Goal: Leave review/rating: Leave review/rating

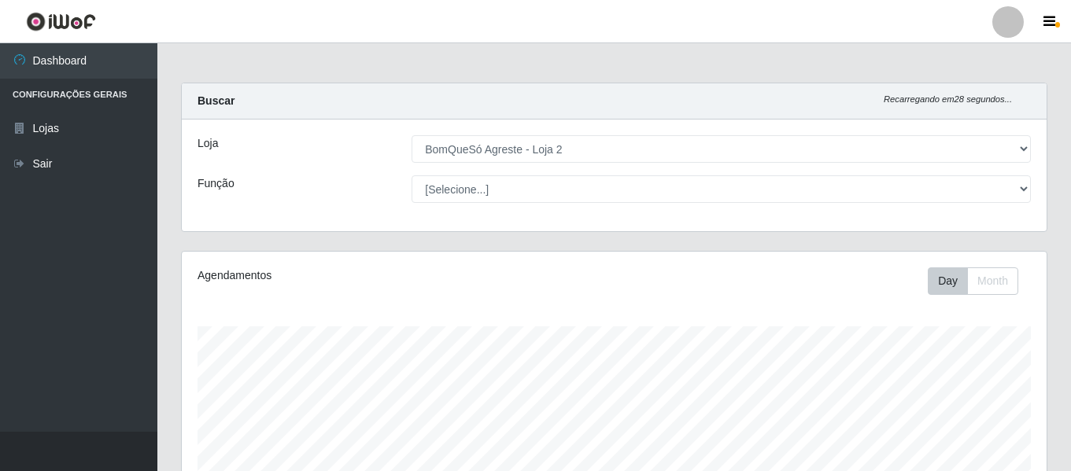
select select "214"
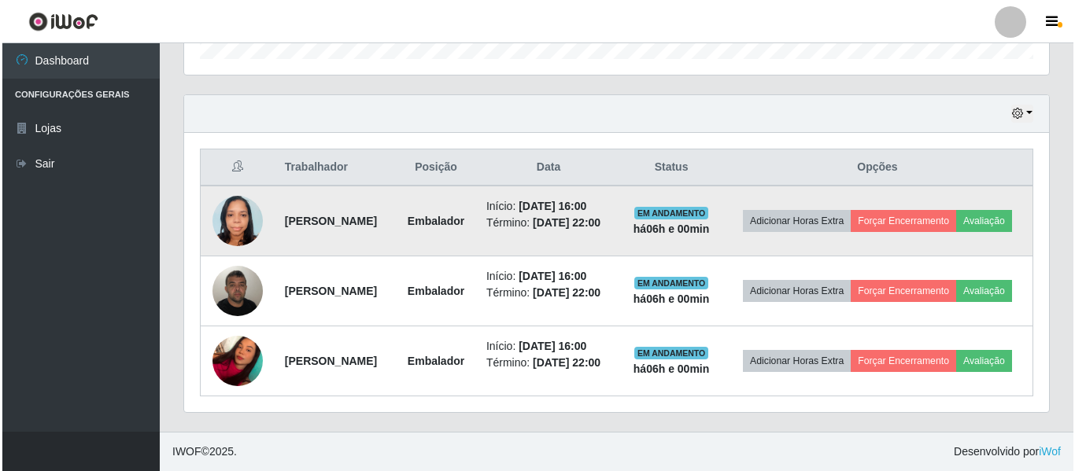
scroll to position [327, 865]
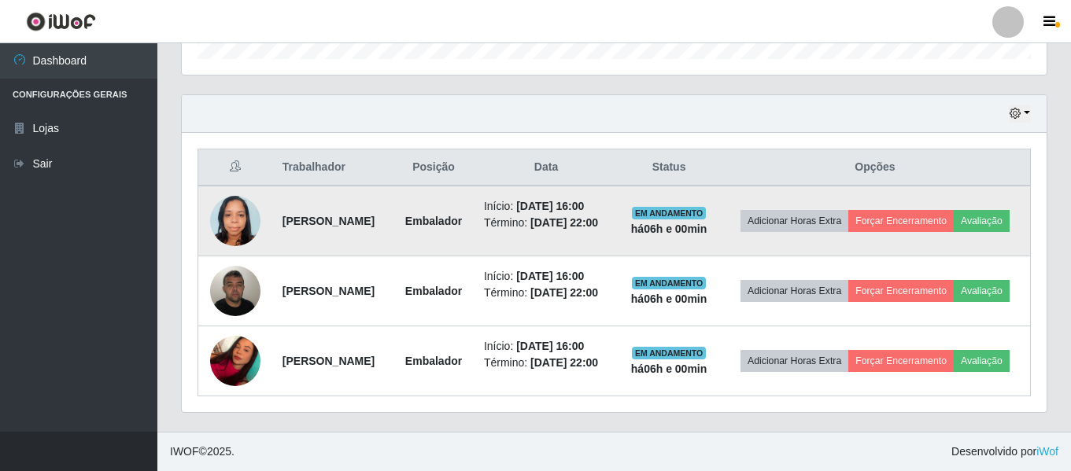
click at [893, 215] on td "Adicionar Horas Extra Forçar Encerramento Avaliação" at bounding box center [875, 221] width 311 height 71
click at [954, 210] on button "Avaliação" at bounding box center [982, 221] width 56 height 22
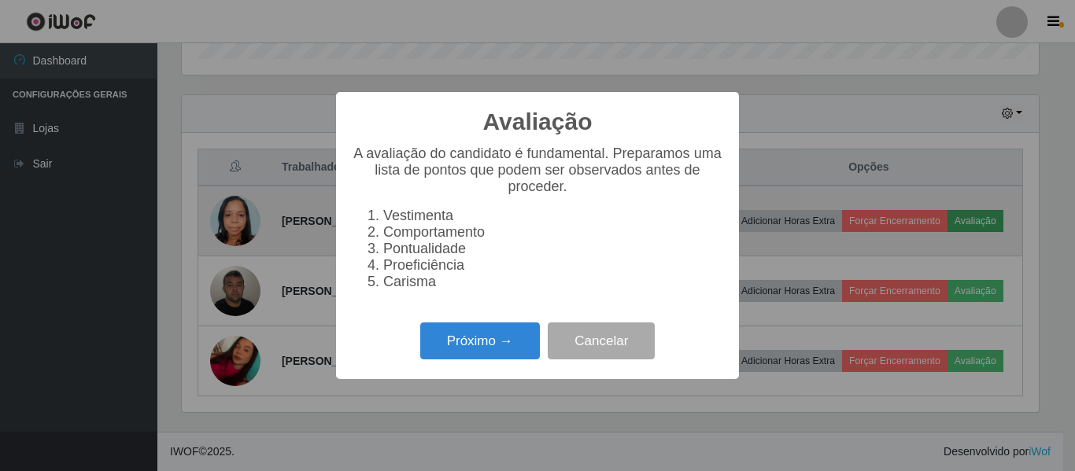
scroll to position [327, 857]
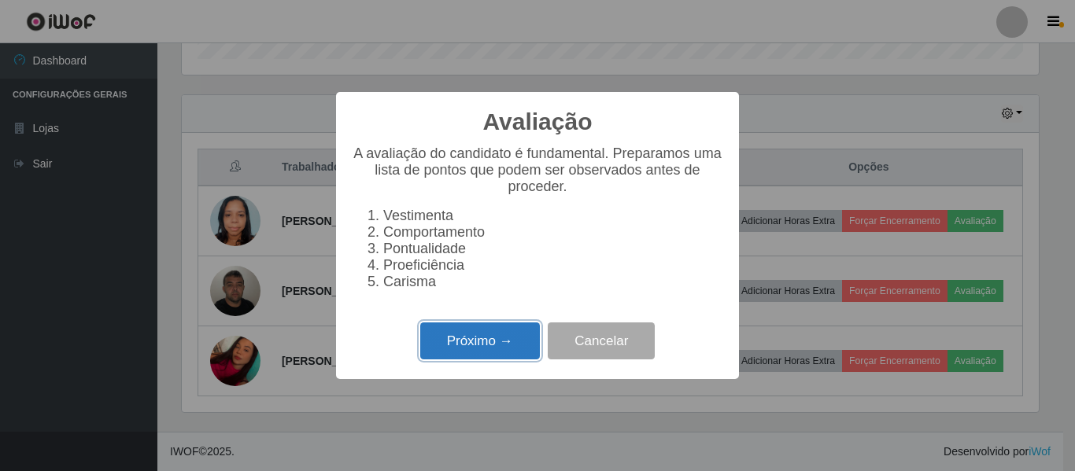
click at [488, 351] on button "Próximo →" at bounding box center [480, 341] width 120 height 37
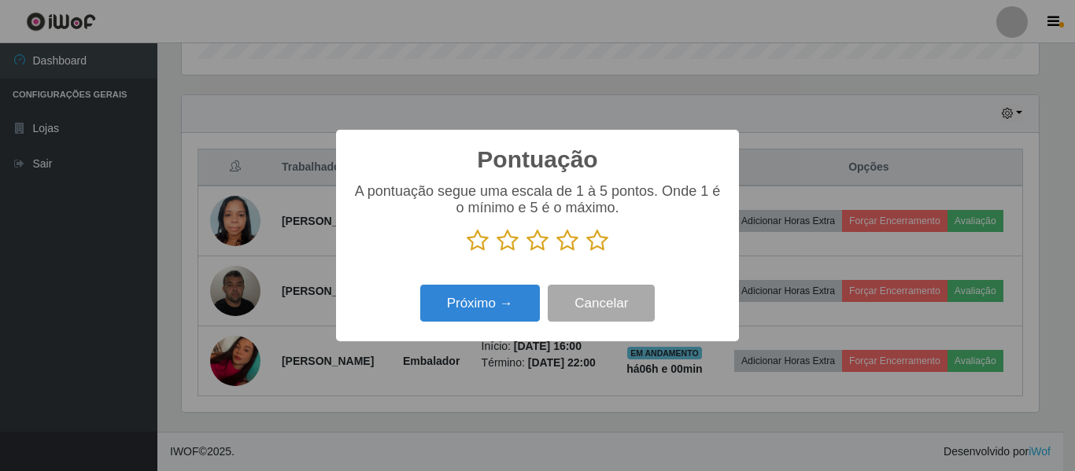
click at [598, 243] on icon at bounding box center [597, 241] width 22 height 24
click at [586, 253] on input "radio" at bounding box center [586, 253] width 0 height 0
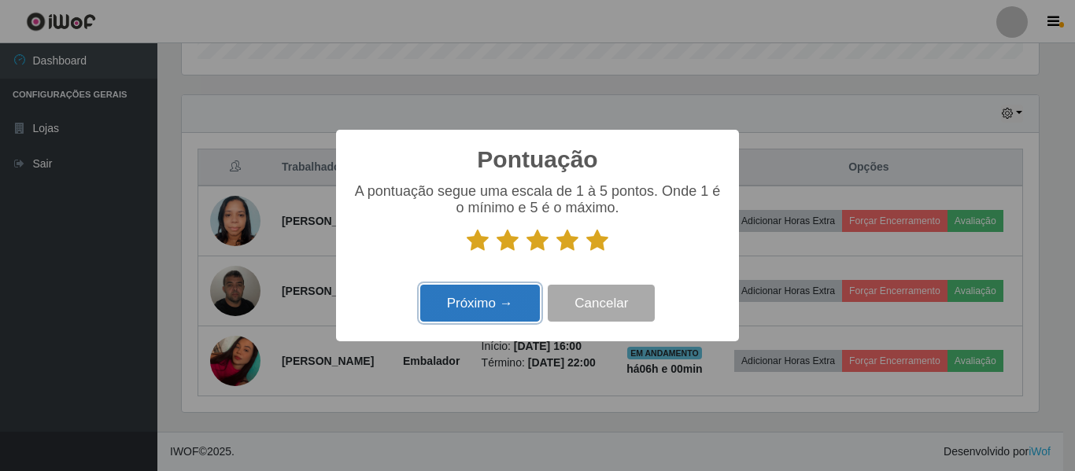
click at [481, 300] on button "Próximo →" at bounding box center [480, 303] width 120 height 37
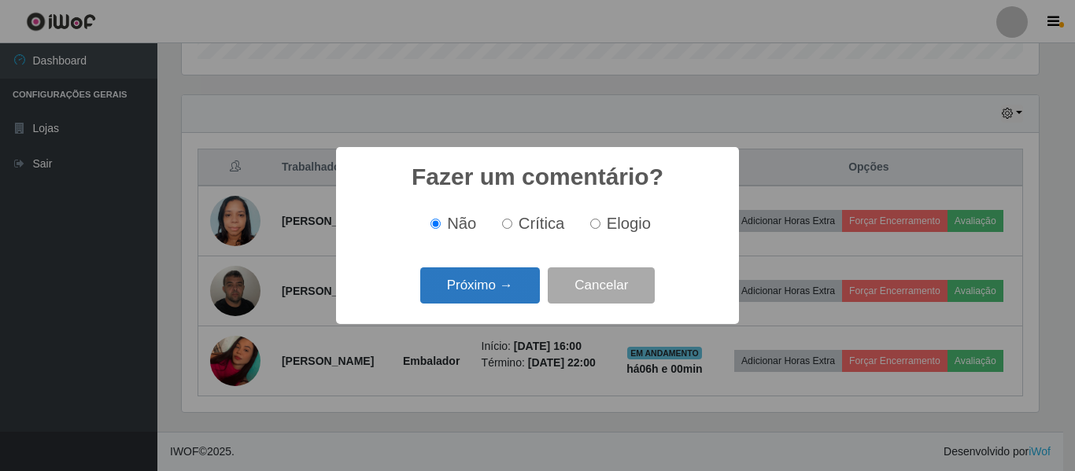
click at [502, 288] on button "Próximo →" at bounding box center [480, 286] width 120 height 37
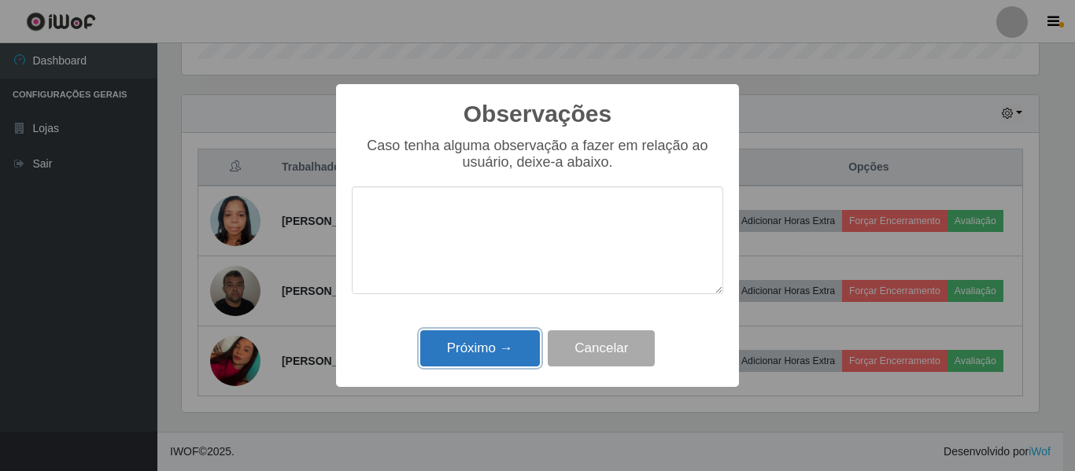
click at [469, 340] on button "Próximo →" at bounding box center [480, 349] width 120 height 37
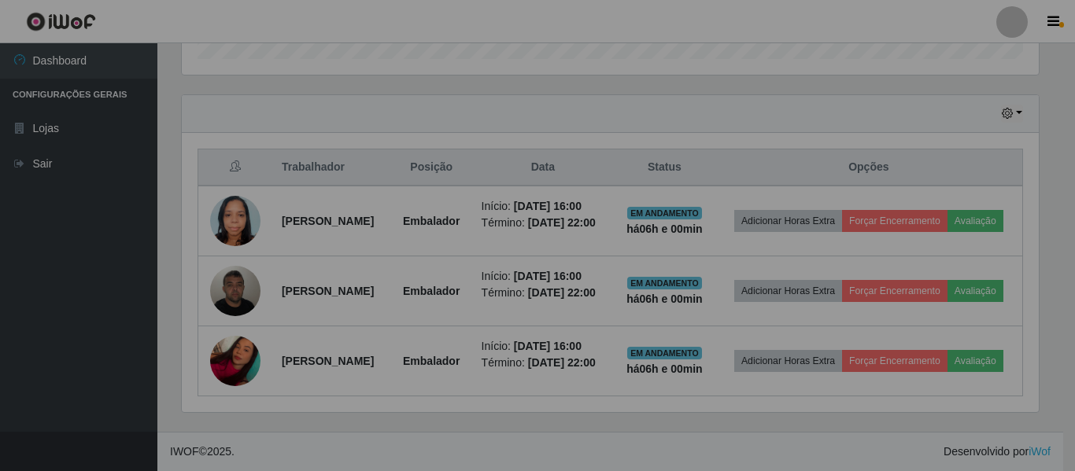
scroll to position [327, 865]
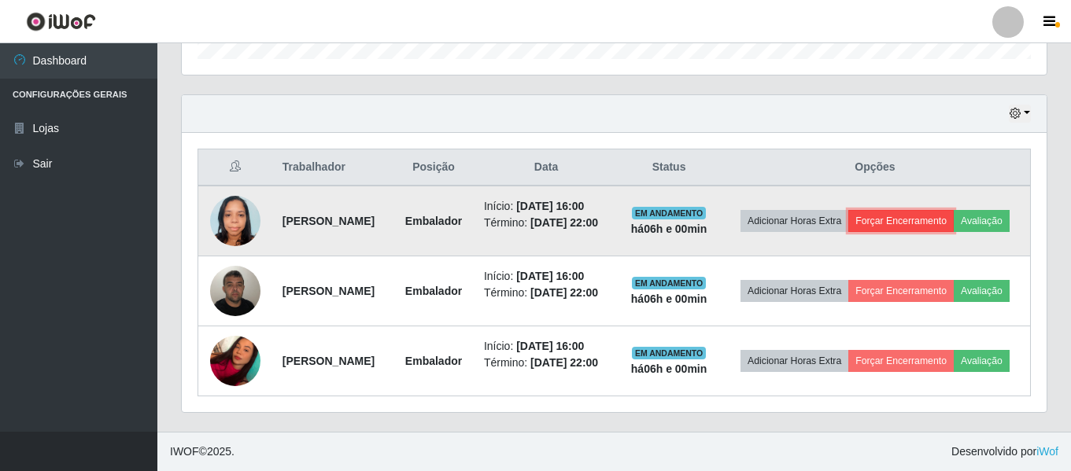
click at [952, 210] on button "Forçar Encerramento" at bounding box center [900, 221] width 105 height 22
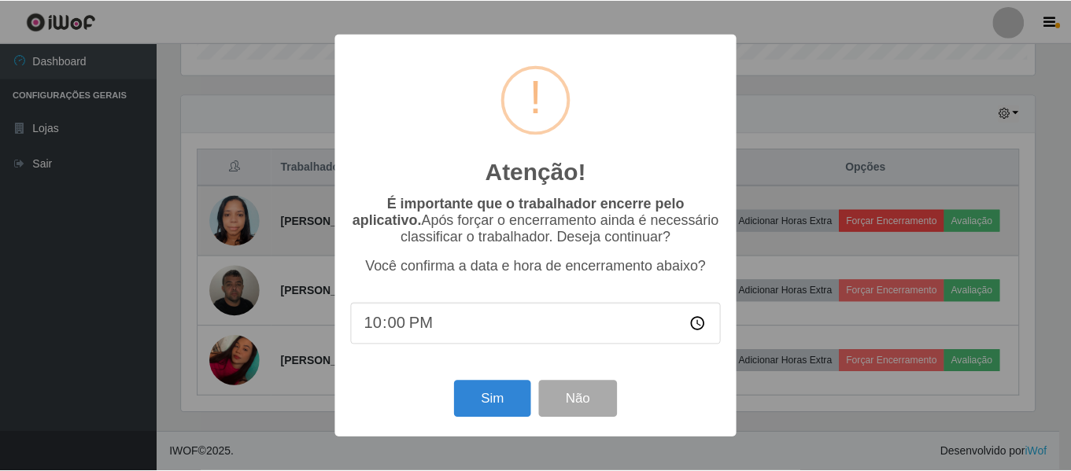
scroll to position [327, 857]
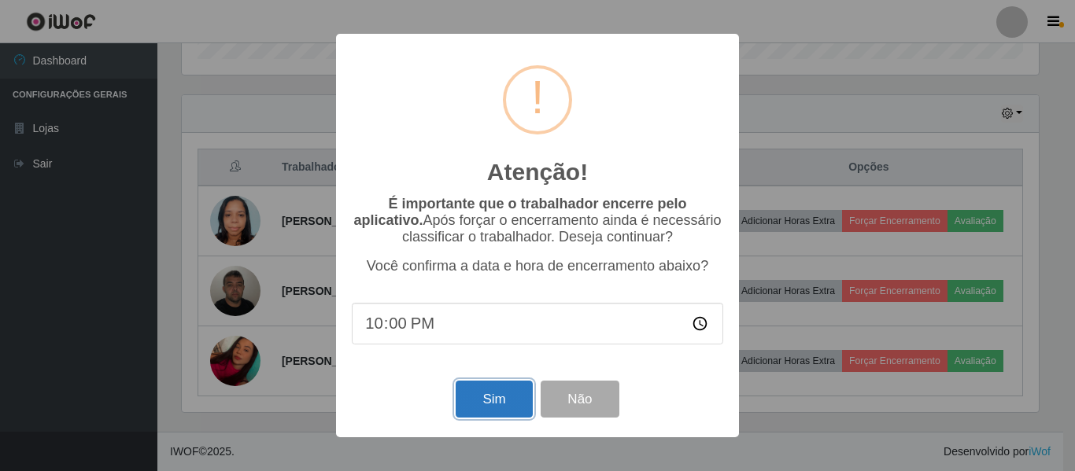
click at [488, 409] on button "Sim" at bounding box center [494, 399] width 76 height 37
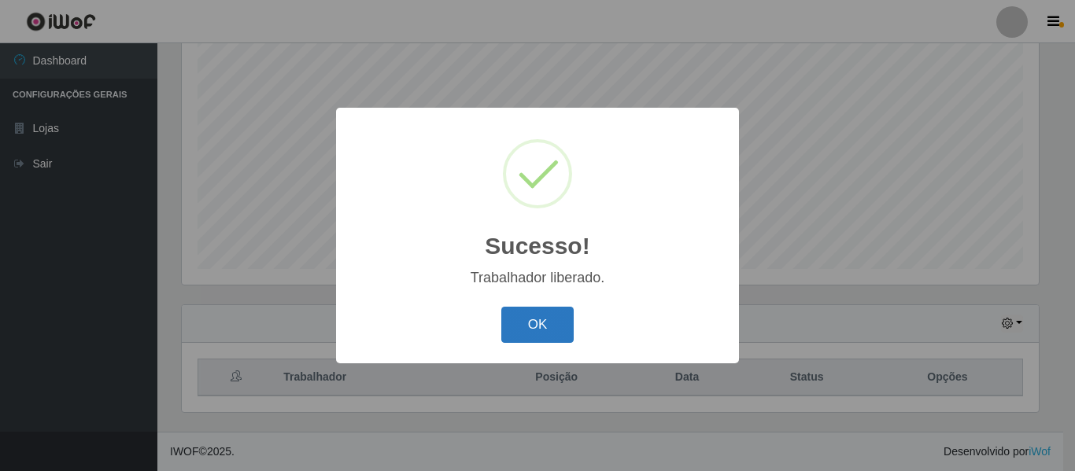
click at [545, 322] on button "OK" at bounding box center [537, 325] width 73 height 37
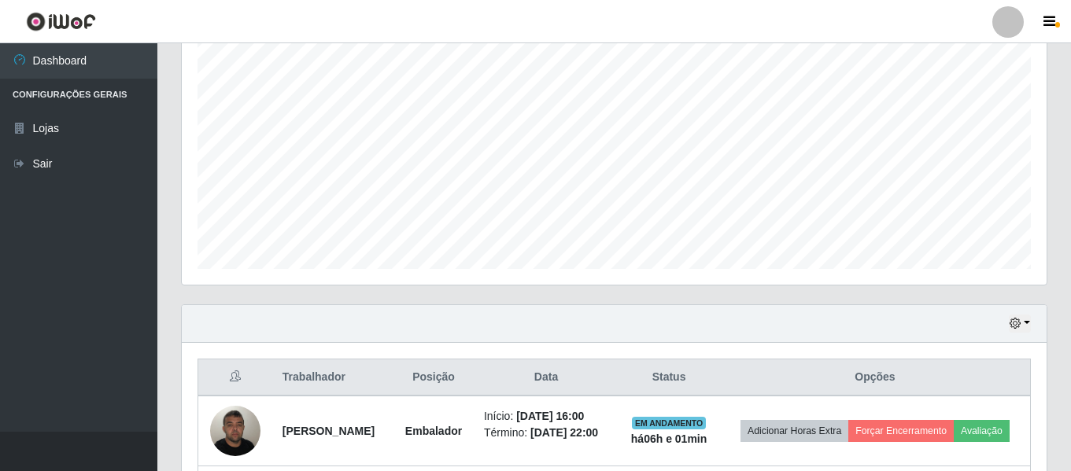
scroll to position [457, 0]
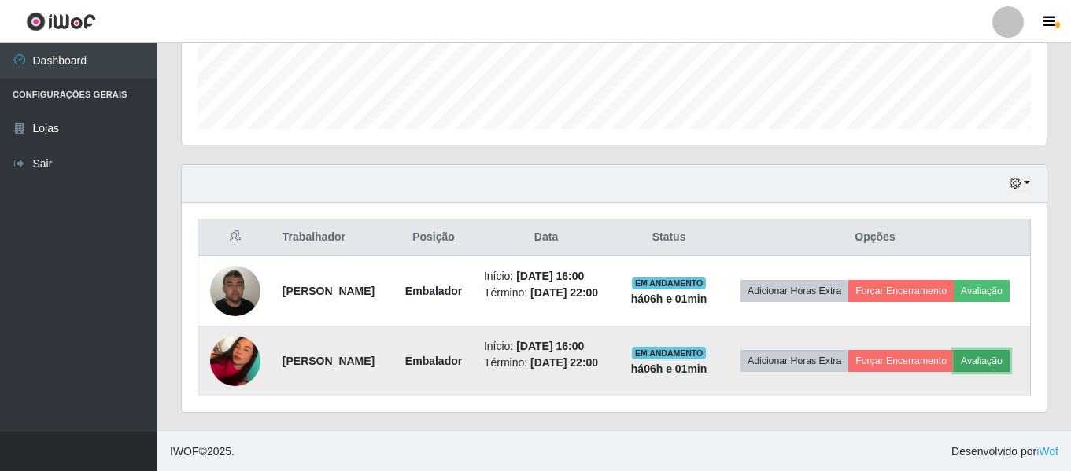
click at [954, 371] on button "Avaliação" at bounding box center [982, 361] width 56 height 22
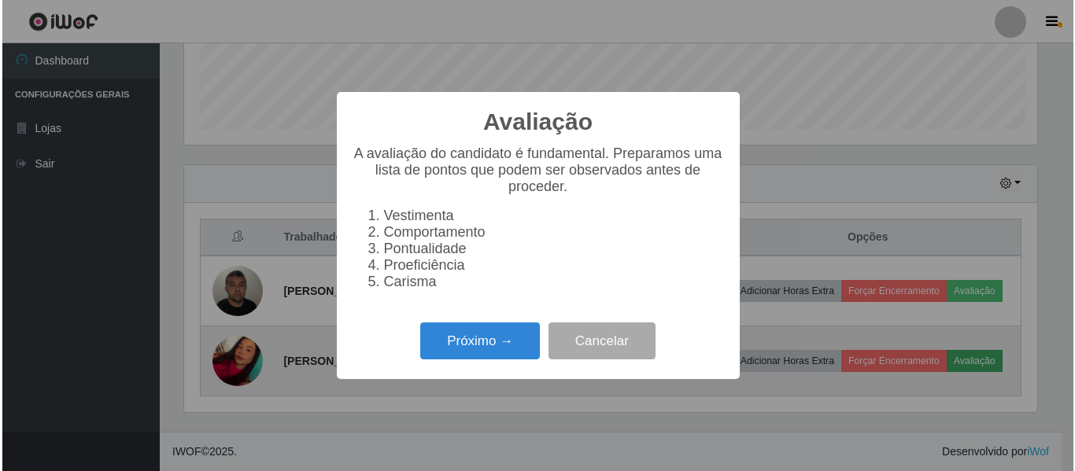
scroll to position [327, 857]
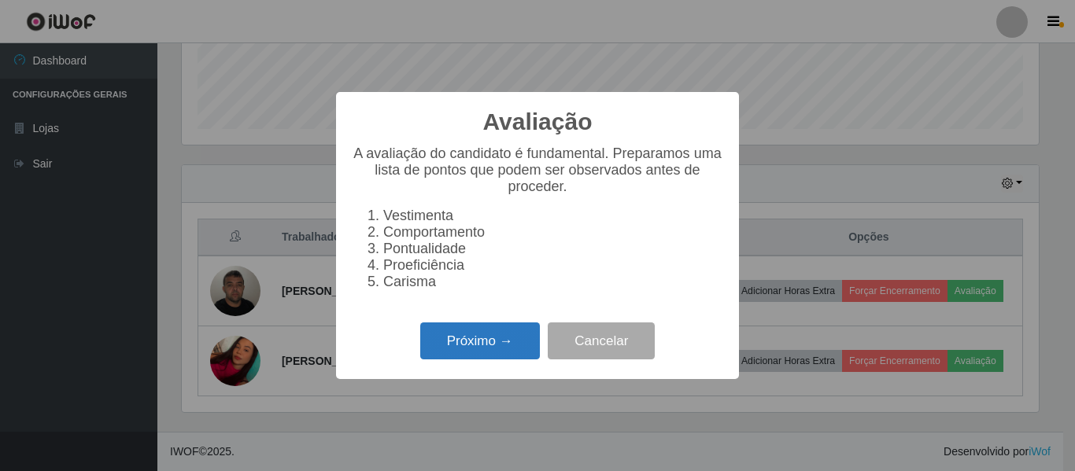
click at [470, 356] on button "Próximo →" at bounding box center [480, 341] width 120 height 37
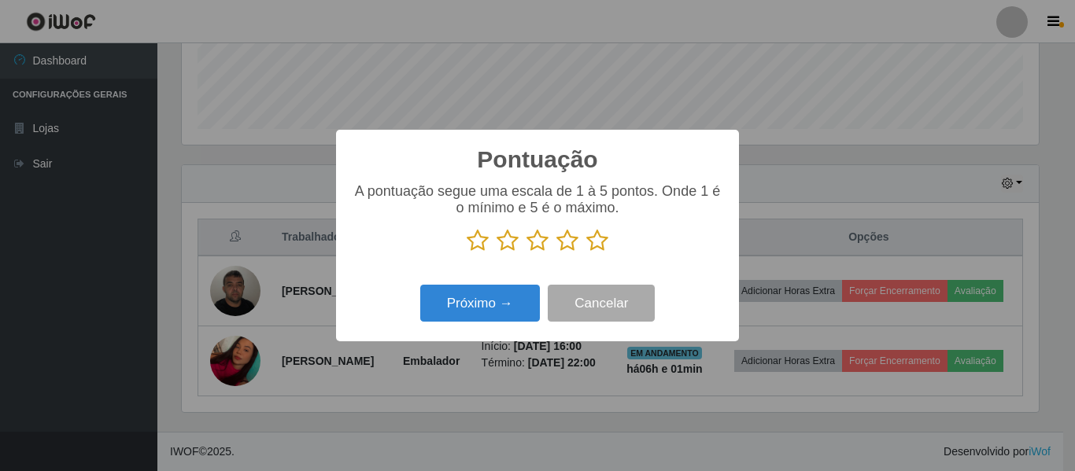
click at [596, 238] on icon at bounding box center [597, 241] width 22 height 24
click at [586, 253] on input "radio" at bounding box center [586, 253] width 0 height 0
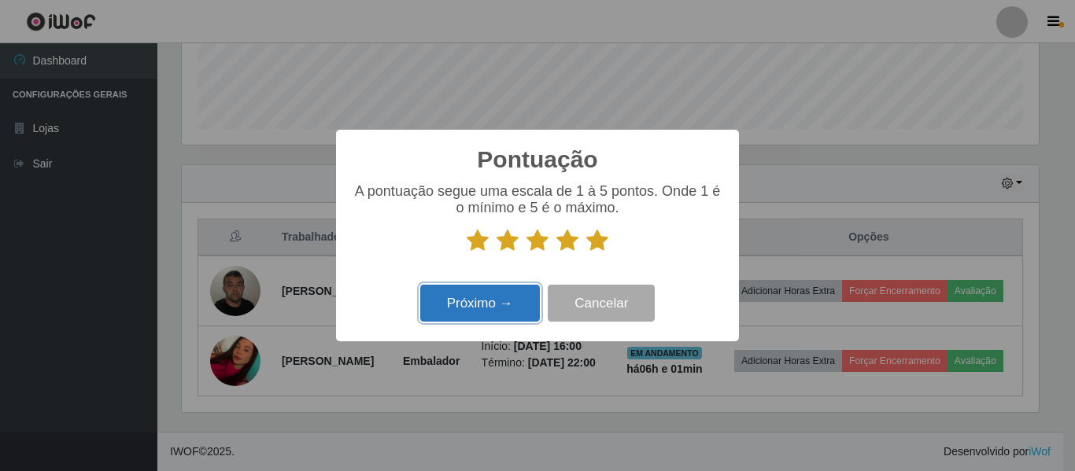
click at [485, 302] on button "Próximo →" at bounding box center [480, 303] width 120 height 37
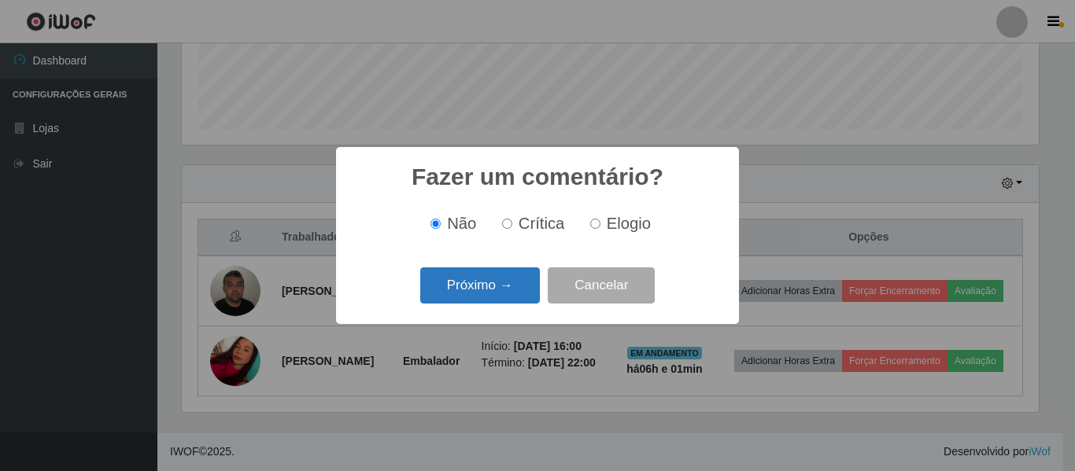
click at [497, 295] on button "Próximo →" at bounding box center [480, 286] width 120 height 37
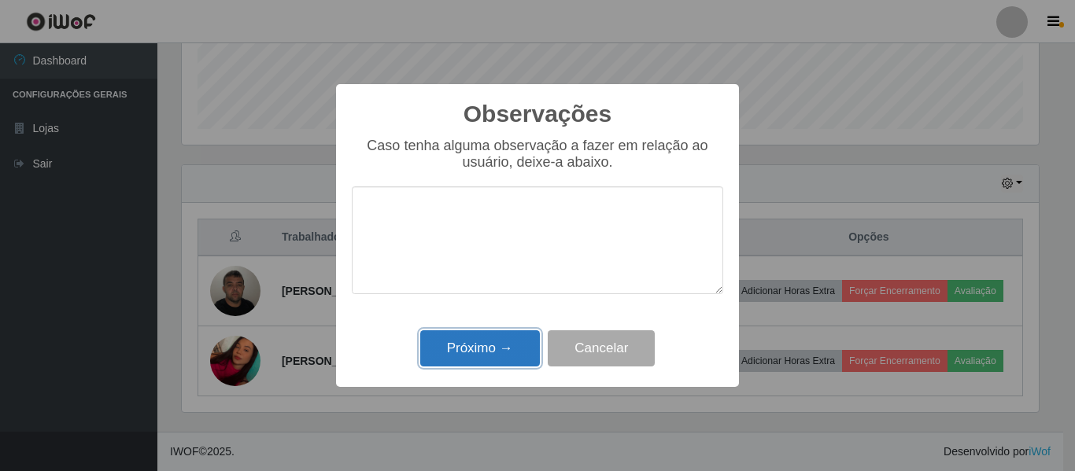
click at [506, 338] on button "Próximo →" at bounding box center [480, 349] width 120 height 37
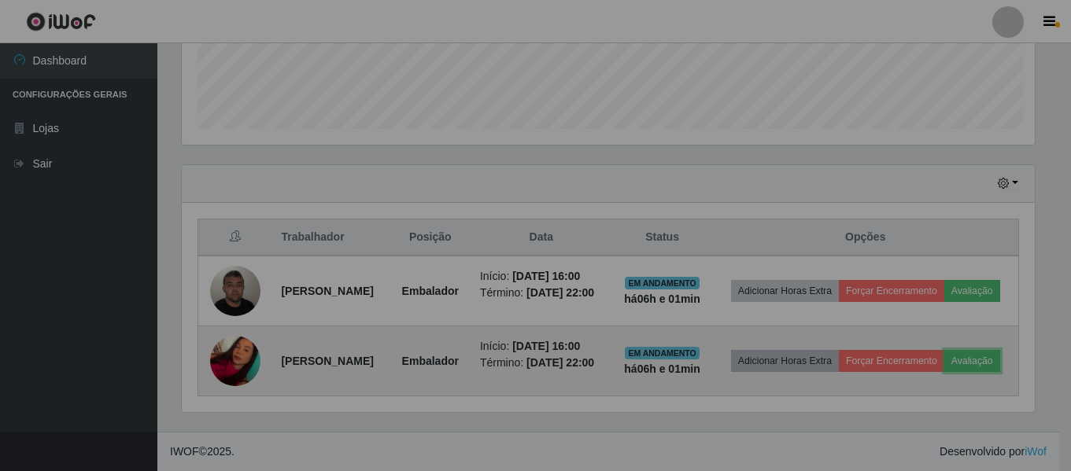
scroll to position [327, 865]
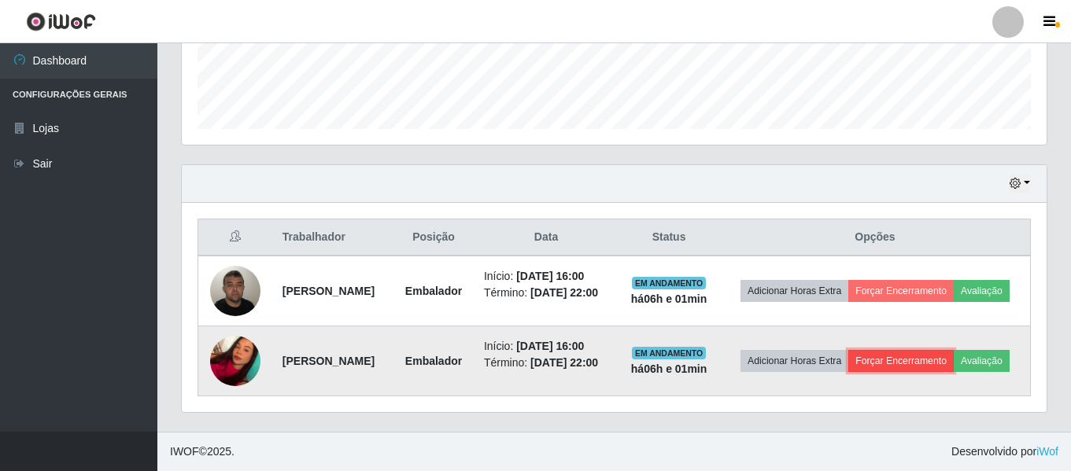
click at [954, 350] on button "Forçar Encerramento" at bounding box center [900, 361] width 105 height 22
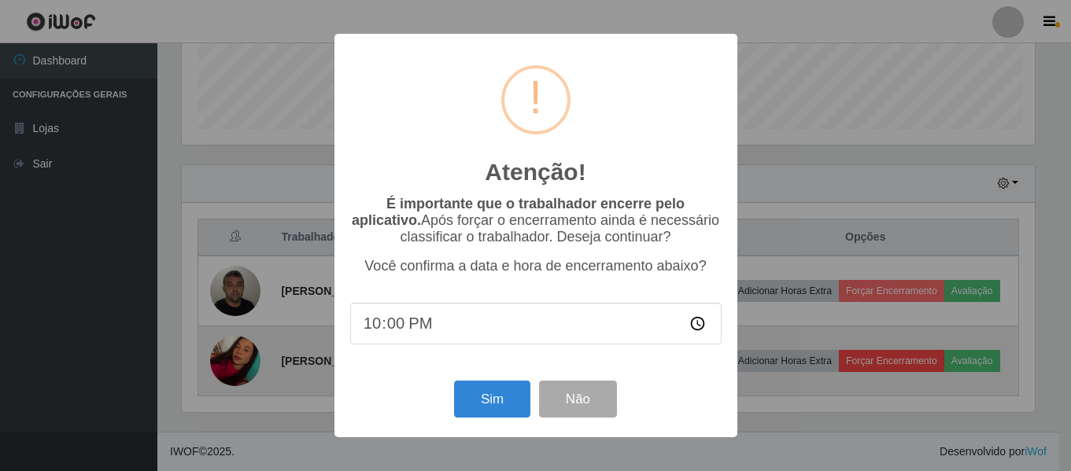
scroll to position [327, 857]
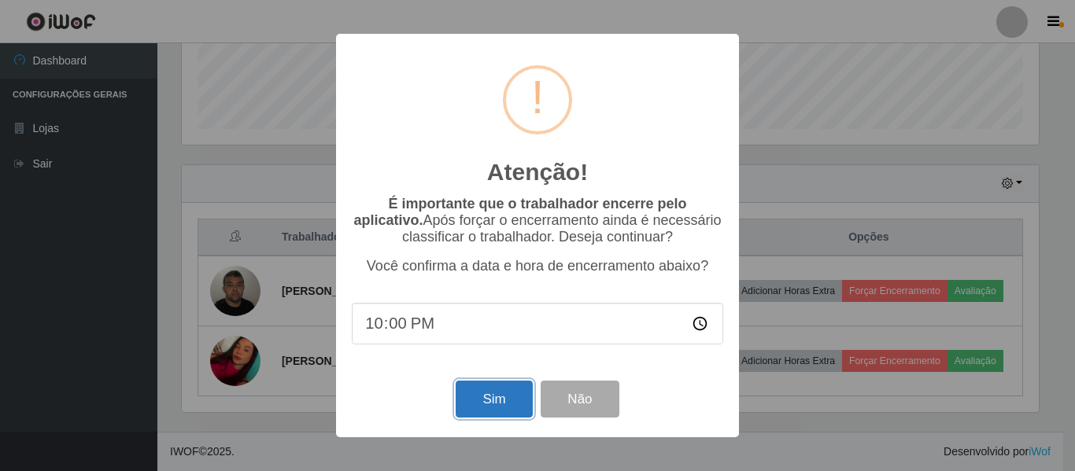
click at [486, 402] on button "Sim" at bounding box center [494, 399] width 76 height 37
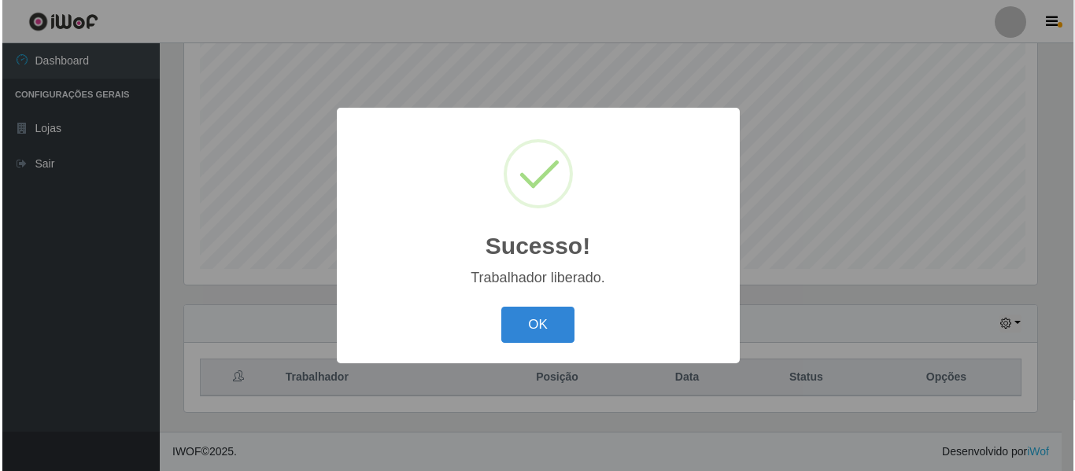
scroll to position [0, 0]
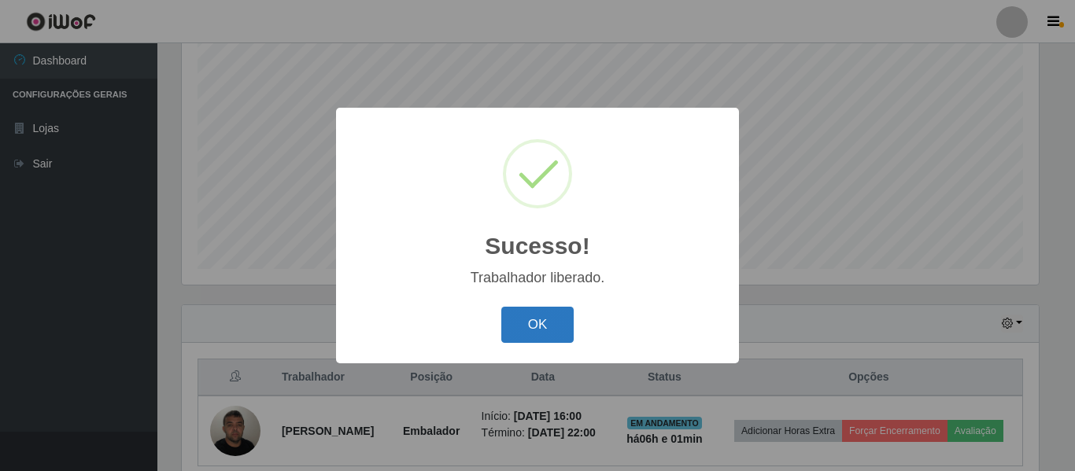
click at [558, 327] on button "OK" at bounding box center [537, 325] width 73 height 37
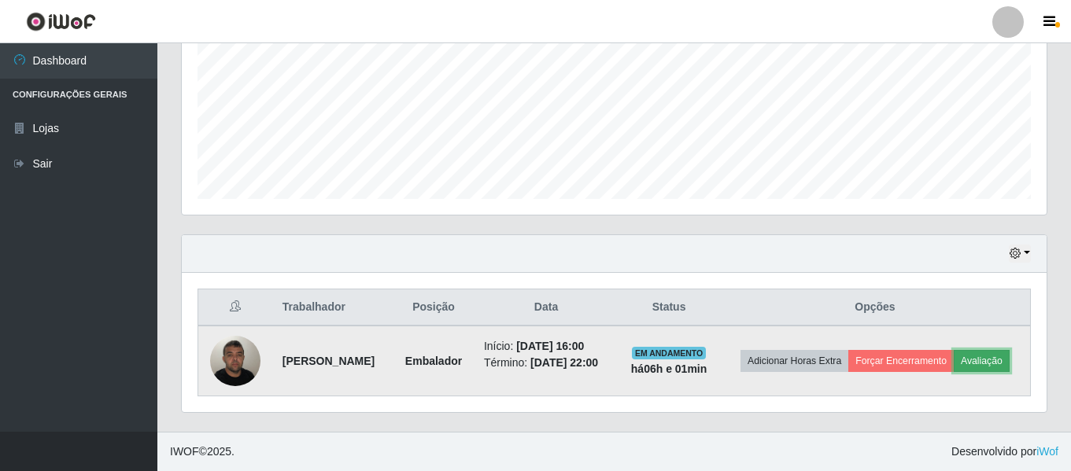
click at [954, 372] on button "Avaliação" at bounding box center [982, 361] width 56 height 22
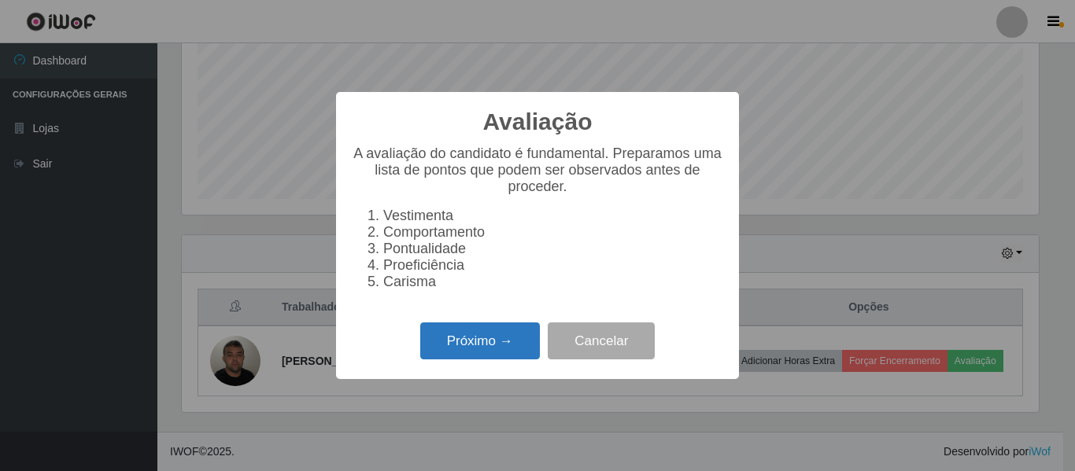
click at [480, 341] on button "Próximo →" at bounding box center [480, 341] width 120 height 37
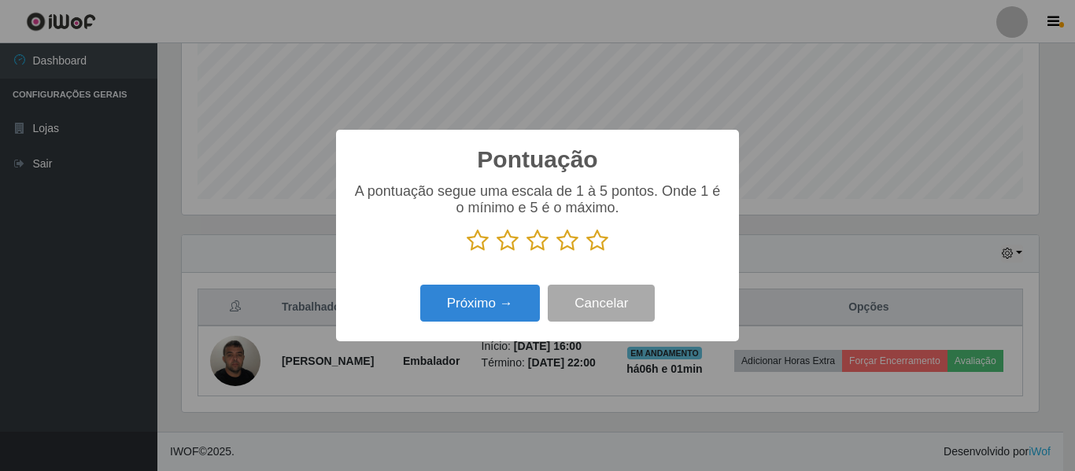
click at [601, 246] on icon at bounding box center [597, 241] width 22 height 24
click at [586, 253] on input "radio" at bounding box center [586, 253] width 0 height 0
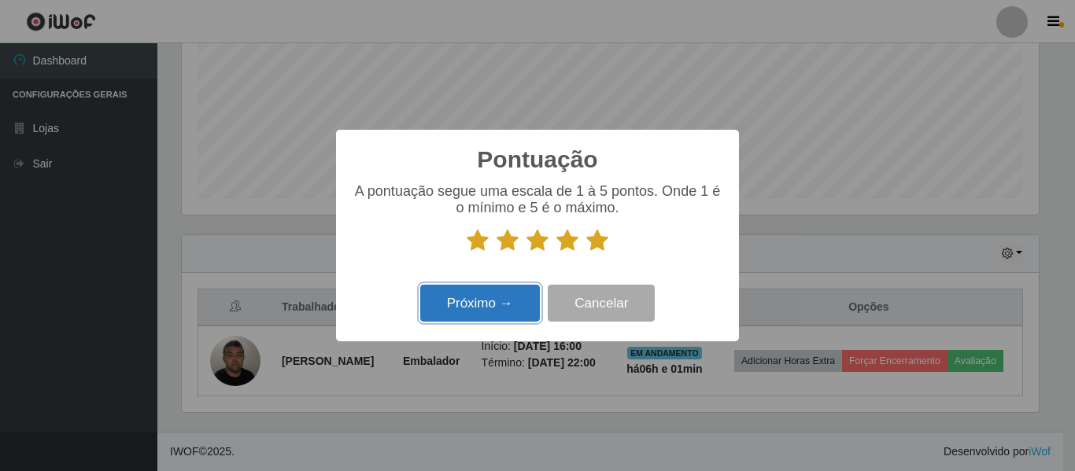
click at [497, 305] on button "Próximo →" at bounding box center [480, 303] width 120 height 37
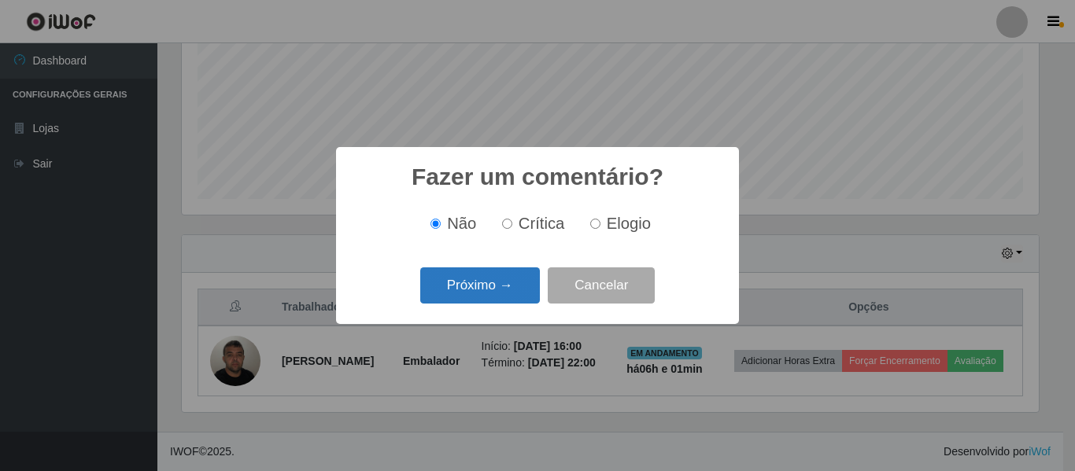
click at [516, 288] on button "Próximo →" at bounding box center [480, 286] width 120 height 37
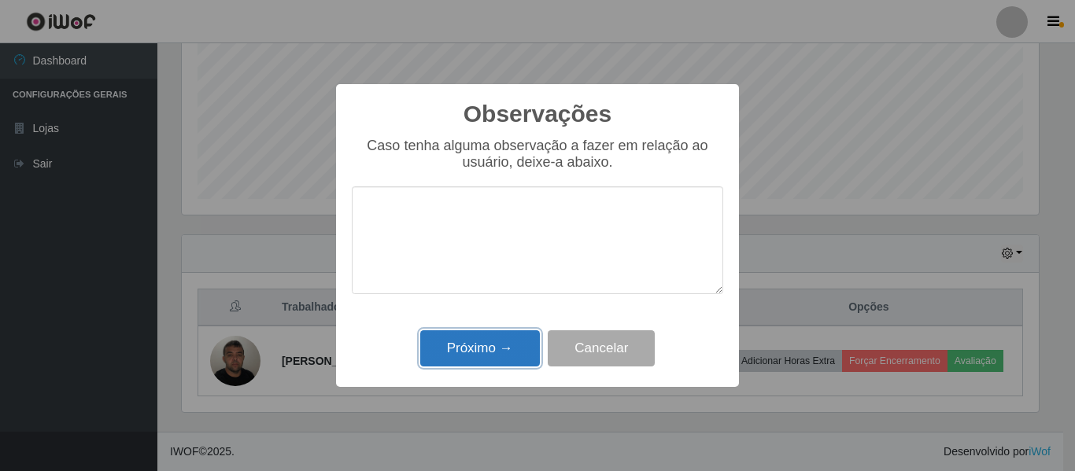
click at [513, 360] on button "Próximo →" at bounding box center [480, 349] width 120 height 37
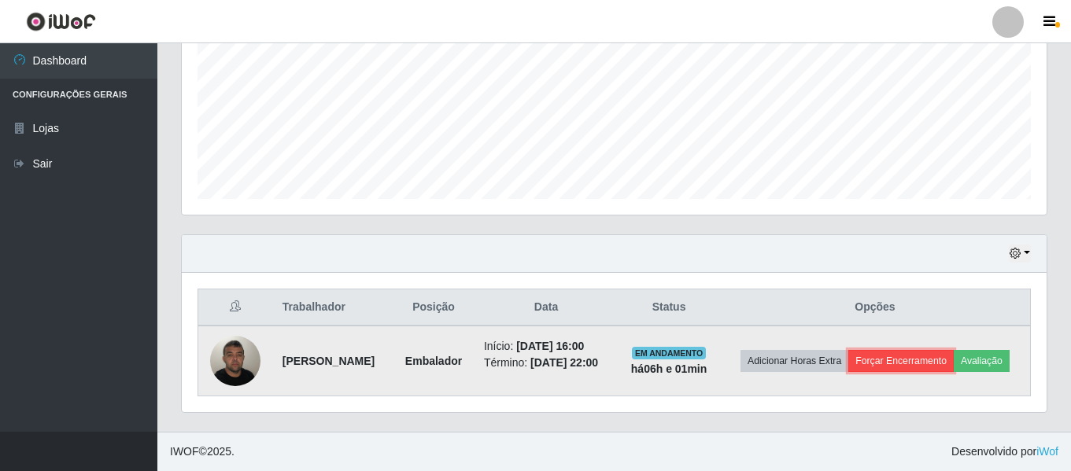
click at [954, 353] on button "Forçar Encerramento" at bounding box center [900, 361] width 105 height 22
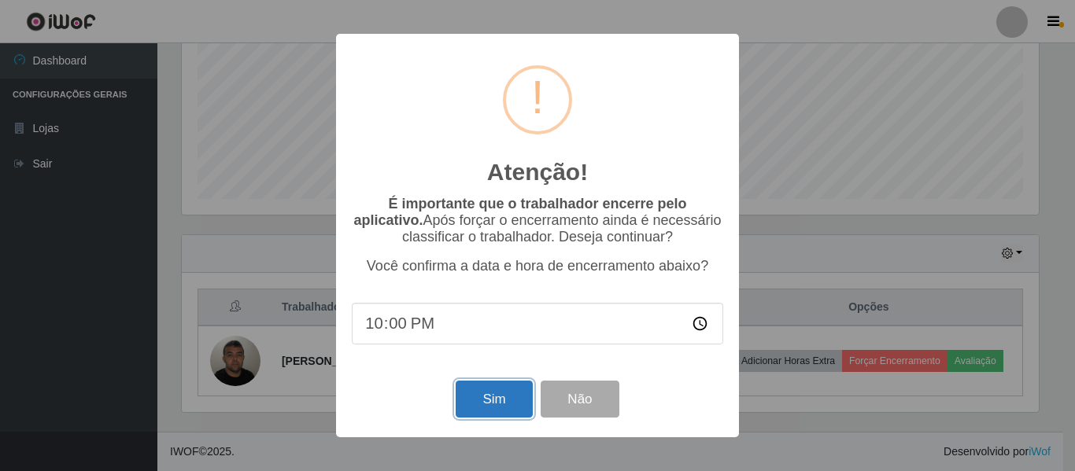
click at [482, 387] on button "Sim" at bounding box center [494, 399] width 76 height 37
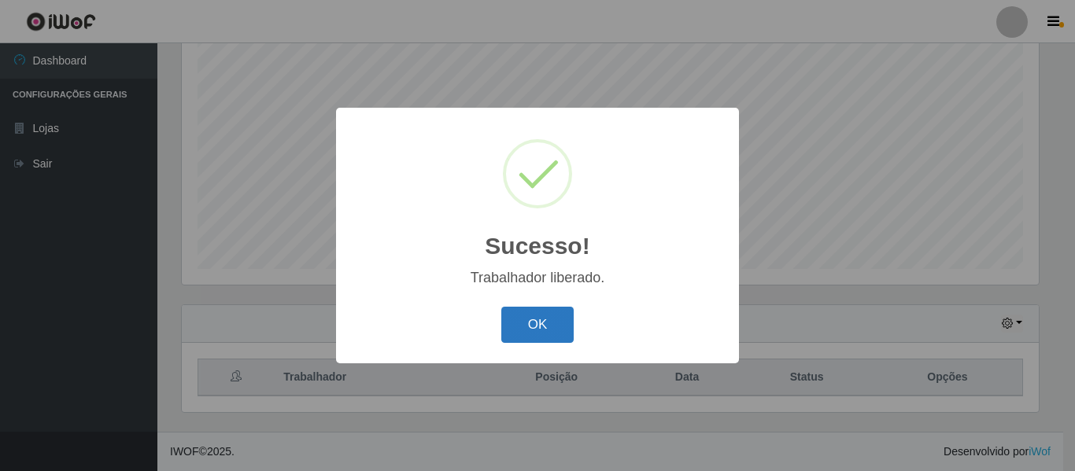
click at [566, 335] on button "OK" at bounding box center [537, 325] width 73 height 37
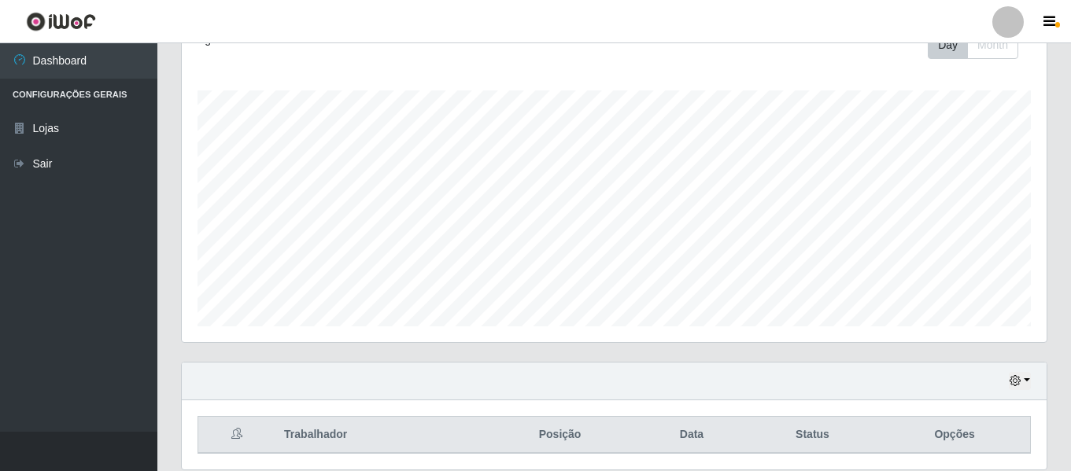
scroll to position [294, 0]
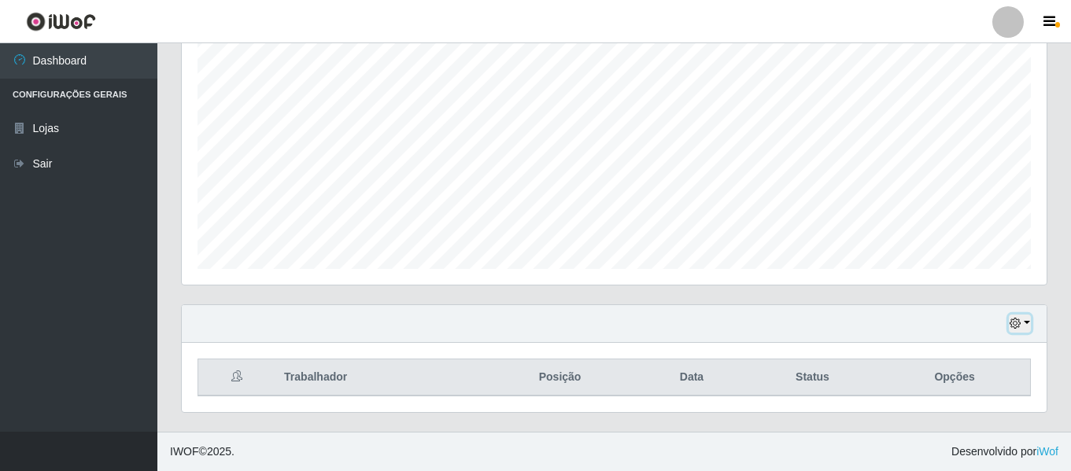
click at [1023, 321] on button "button" at bounding box center [1020, 324] width 22 height 18
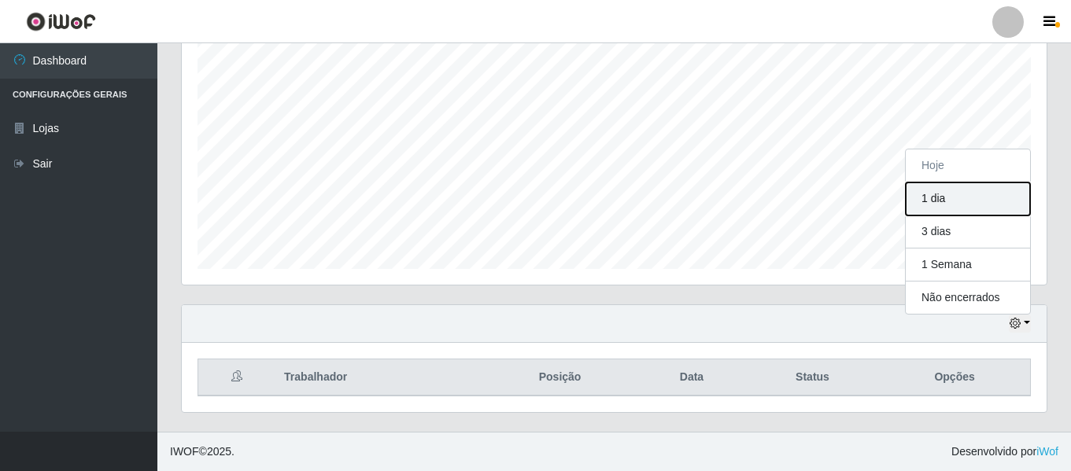
click at [937, 184] on button "1 dia" at bounding box center [968, 199] width 124 height 33
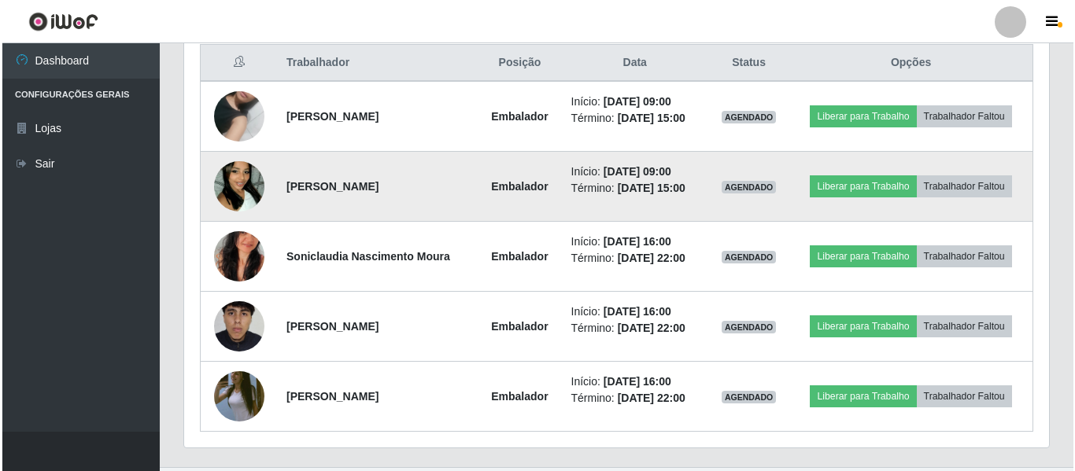
scroll to position [644, 0]
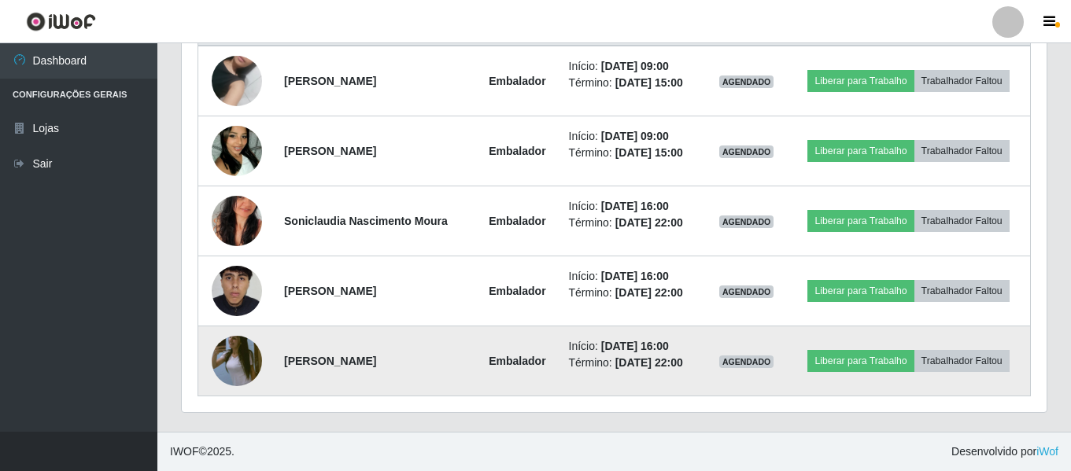
click at [252, 357] on img at bounding box center [237, 361] width 50 height 90
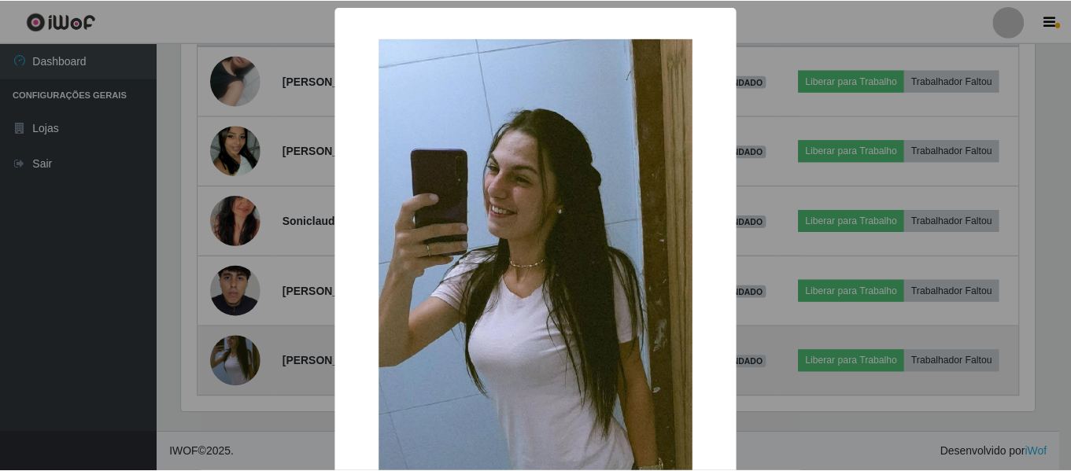
scroll to position [327, 857]
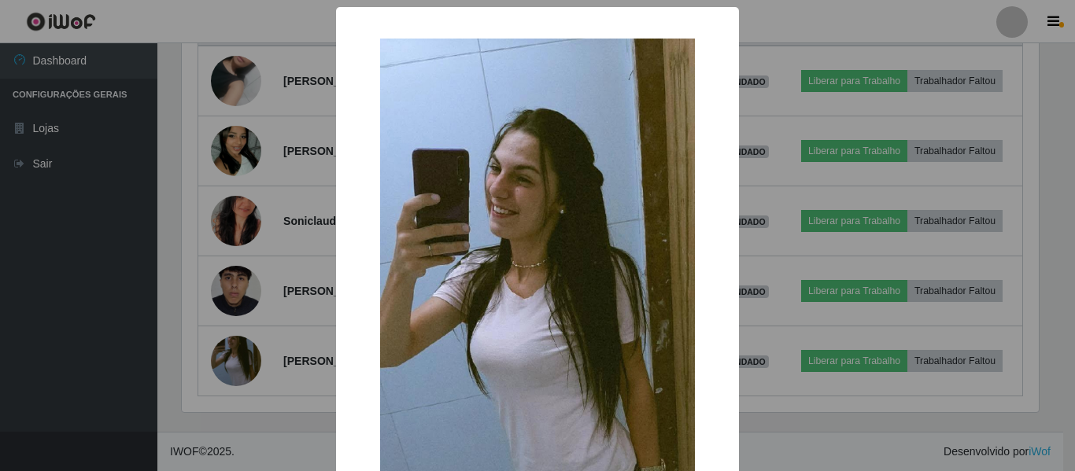
click at [301, 290] on div "× OK Cancel" at bounding box center [537, 235] width 1075 height 471
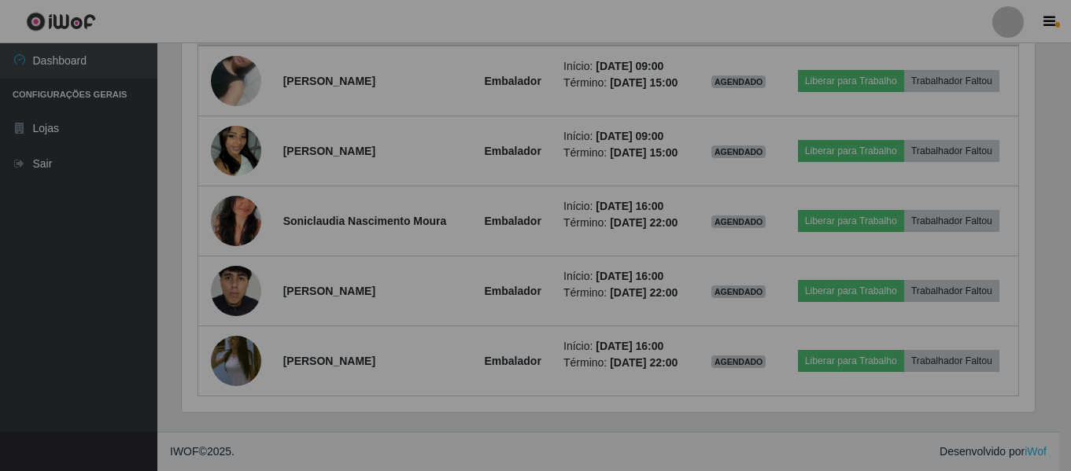
scroll to position [327, 865]
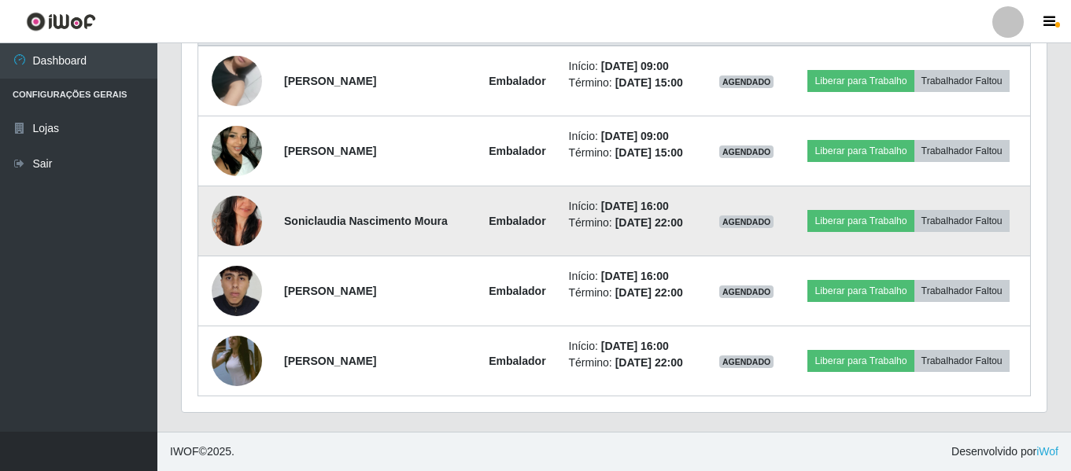
click at [250, 228] on img at bounding box center [237, 221] width 50 height 90
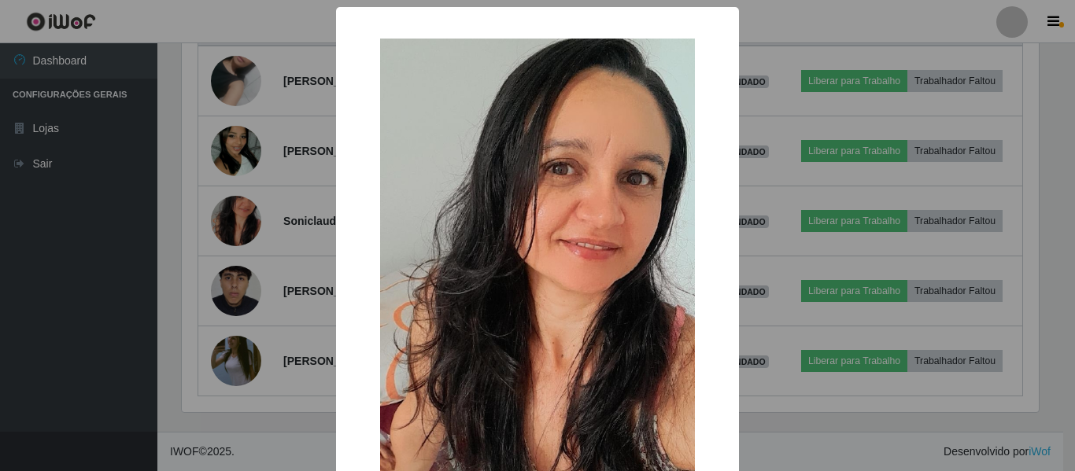
click at [298, 207] on div "× OK Cancel" at bounding box center [537, 235] width 1075 height 471
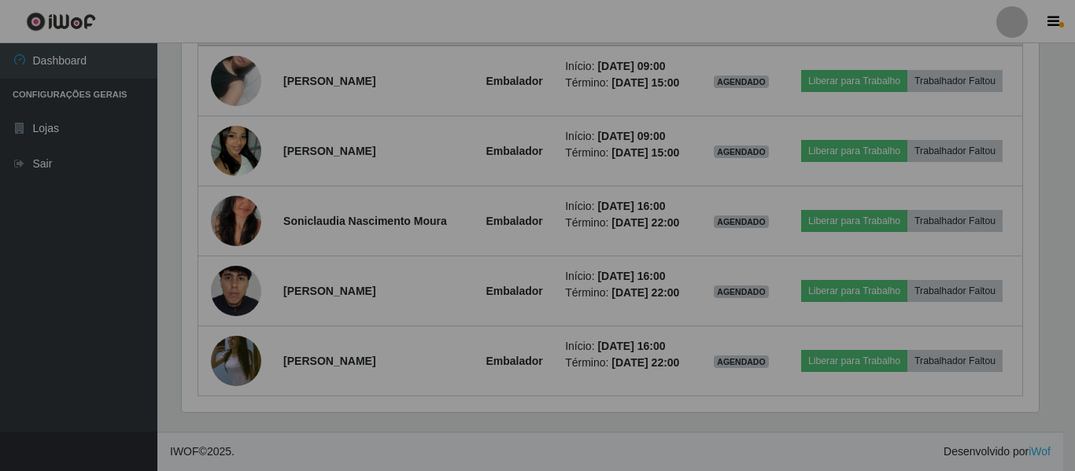
scroll to position [327, 865]
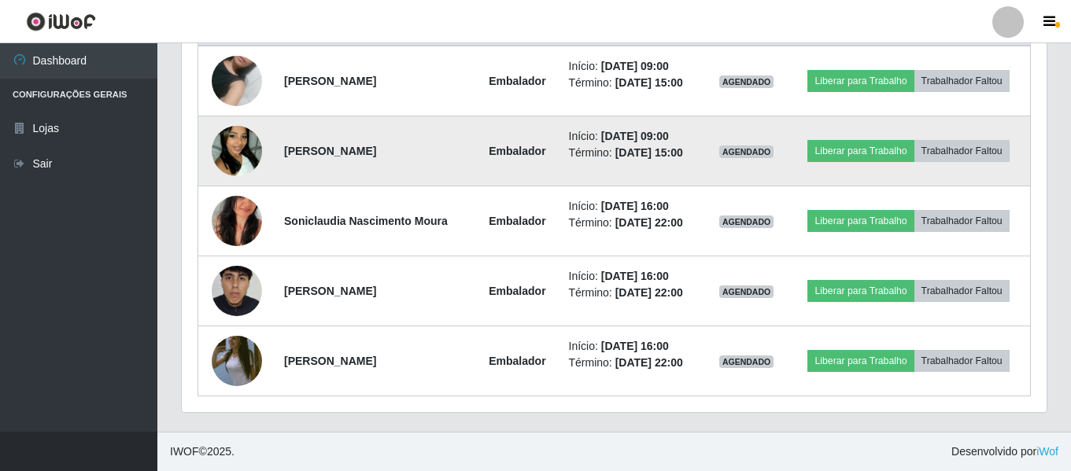
click at [255, 155] on img at bounding box center [237, 151] width 50 height 90
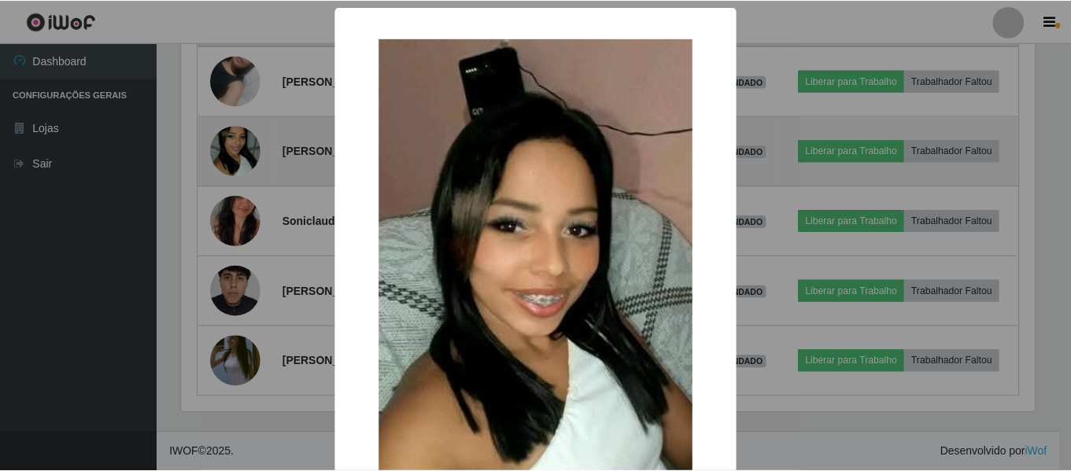
scroll to position [327, 857]
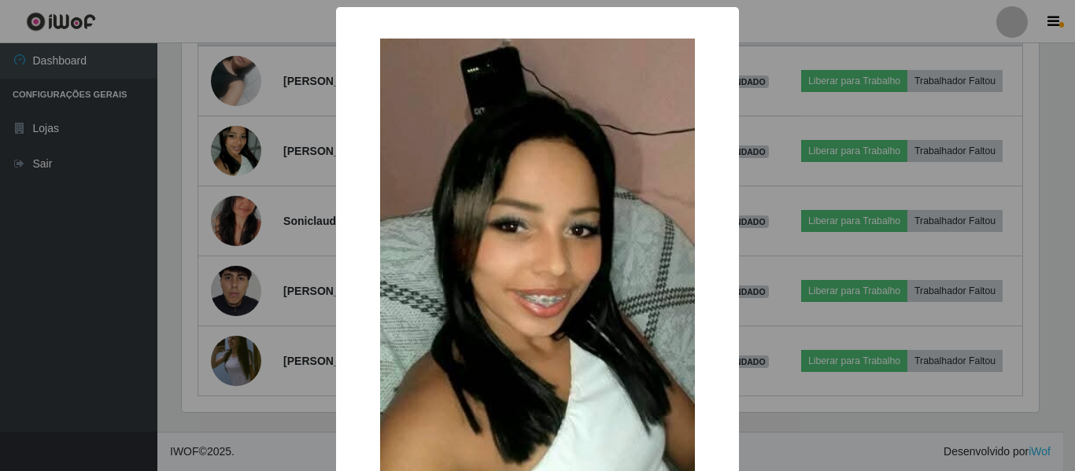
click at [289, 190] on div "× OK Cancel" at bounding box center [537, 235] width 1075 height 471
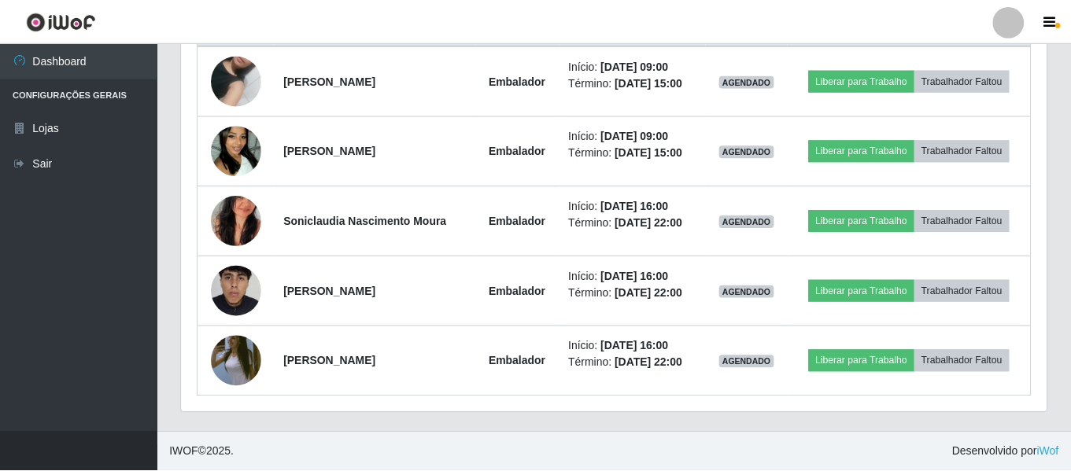
scroll to position [327, 865]
